Goal: Find contact information: Find contact information

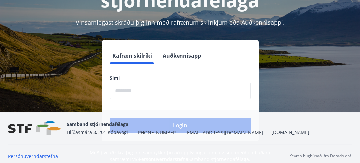
scroll to position [82, 0]
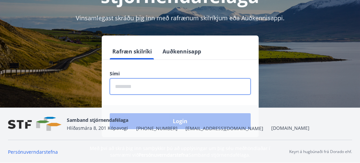
click at [126, 84] on input "phone" at bounding box center [180, 86] width 141 height 16
type input "********"
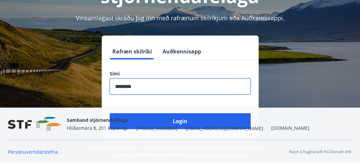
click at [182, 125] on div "Samband stjórnendafélaga [STREET_ADDRESS] [PHONE_NUMBER] [EMAIL_ADDRESS][DOMAIN…" at bounding box center [188, 124] width 243 height 16
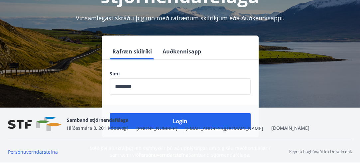
click at [159, 122] on div "Samband stjórnendafélaga [STREET_ADDRESS] [PHONE_NUMBER] [EMAIL_ADDRESS][DOMAIN…" at bounding box center [188, 124] width 243 height 16
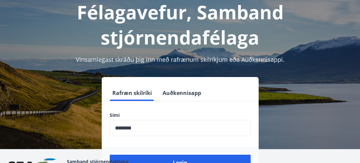
scroll to position [66, 0]
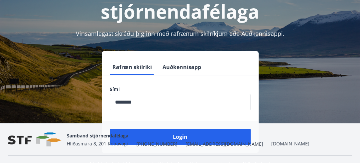
click at [163, 138] on div "Samband stjórnendafélaga [STREET_ADDRESS] [PHONE_NUMBER] [EMAIL_ADDRESS][DOMAIN…" at bounding box center [188, 140] width 243 height 16
click at [183, 137] on div "Samband stjórnendafélaga [STREET_ADDRESS] [PHONE_NUMBER] [EMAIL_ADDRESS][DOMAIN…" at bounding box center [188, 140] width 243 height 16
click at [183, 135] on div "Samband stjórnendafélaga [STREET_ADDRESS] [PHONE_NUMBER] [EMAIL_ADDRESS][DOMAIN…" at bounding box center [188, 140] width 243 height 16
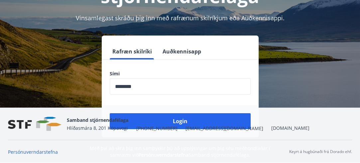
click at [170, 124] on div "Samband stjórnendafélaga [STREET_ADDRESS] [PHONE_NUMBER] [EMAIL_ADDRESS][DOMAIN…" at bounding box center [188, 124] width 243 height 16
click at [174, 121] on div "Samband stjórnendafélaga [STREET_ADDRESS] [PHONE_NUMBER] [EMAIL_ADDRESS][DOMAIN…" at bounding box center [188, 124] width 243 height 16
click at [177, 117] on div "Samband stjórnendafélaga [STREET_ADDRESS] [PHONE_NUMBER] [EMAIL_ADDRESS][DOMAIN…" at bounding box center [188, 124] width 243 height 16
click at [177, 121] on div "Samband stjórnendafélaga [STREET_ADDRESS] [PHONE_NUMBER] [EMAIL_ADDRESS][DOMAIN…" at bounding box center [188, 124] width 243 height 16
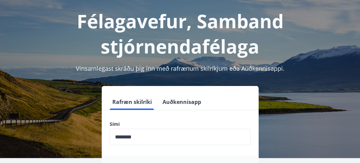
scroll to position [16, 0]
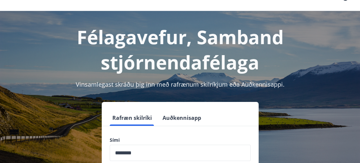
click at [147, 117] on button "Rafræn skilríki" at bounding box center [132, 118] width 45 height 16
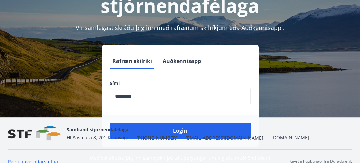
scroll to position [82, 0]
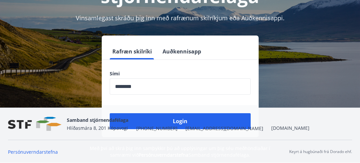
click at [172, 119] on div "Samband stjórnendafélaga [STREET_ADDRESS] [PHONE_NUMBER] [EMAIL_ADDRESS][DOMAIN…" at bounding box center [188, 124] width 243 height 16
click at [173, 118] on div "Samband stjórnendafélaga [STREET_ADDRESS] [PHONE_NUMBER] [EMAIL_ADDRESS][DOMAIN…" at bounding box center [188, 124] width 243 height 16
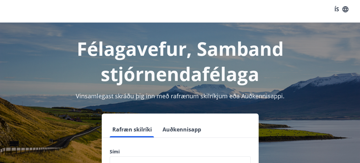
scroll to position [0, 0]
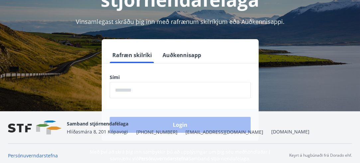
scroll to position [82, 0]
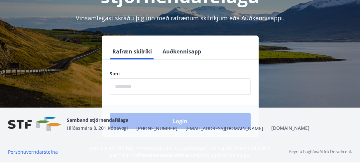
click at [139, 87] on input "phone" at bounding box center [180, 86] width 141 height 16
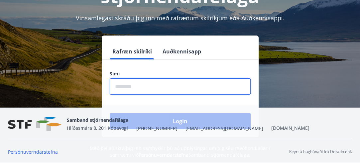
type input "********"
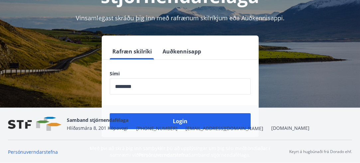
click at [174, 129] on div "Samband stjórnendafélaga [STREET_ADDRESS] [PHONE_NUMBER] [EMAIL_ADDRESS][DOMAIN…" at bounding box center [188, 124] width 243 height 16
click at [178, 122] on div "Samband stjórnendafélaga [STREET_ADDRESS] [PHONE_NUMBER] [EMAIL_ADDRESS][DOMAIN…" at bounding box center [188, 124] width 243 height 16
click at [175, 122] on div "Samband stjórnendafélaga [STREET_ADDRESS] [PHONE_NUMBER] [EMAIL_ADDRESS][DOMAIN…" at bounding box center [188, 124] width 243 height 16
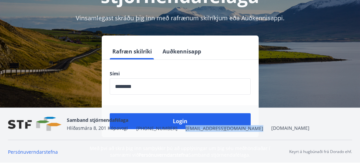
click at [175, 122] on div "Samband stjórnendafélaga [STREET_ADDRESS] [PHONE_NUMBER] [EMAIL_ADDRESS][DOMAIN…" at bounding box center [188, 124] width 243 height 16
